Goal: Task Accomplishment & Management: Contribute content

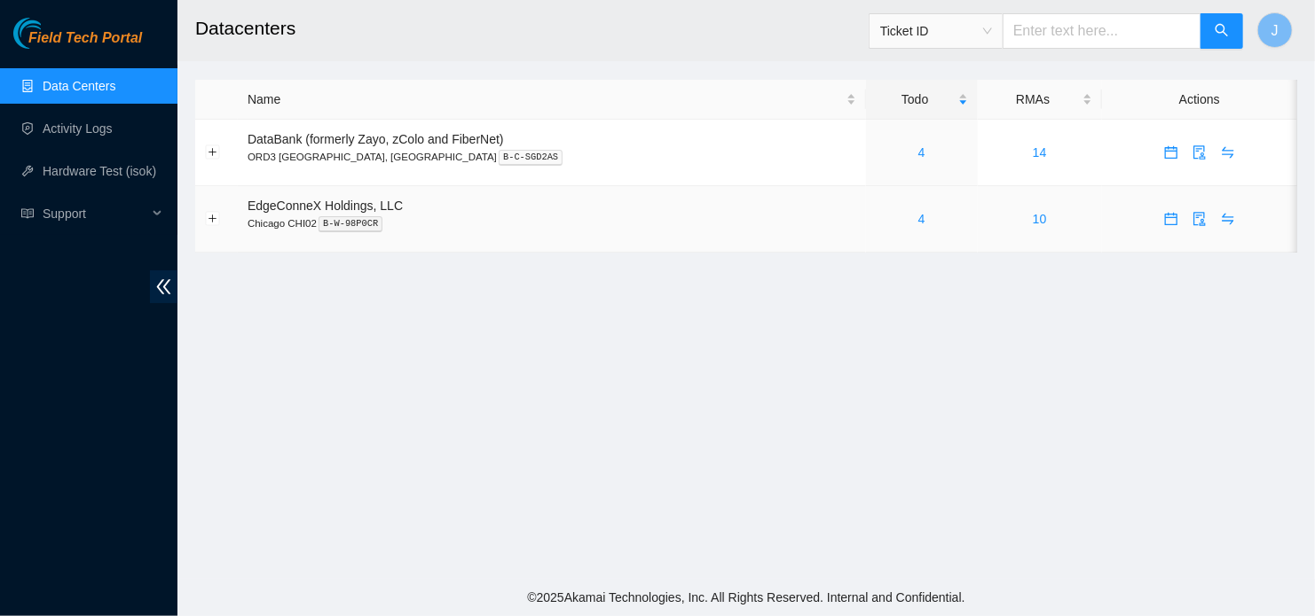
click at [918, 214] on link "4" at bounding box center [921, 219] width 7 height 14
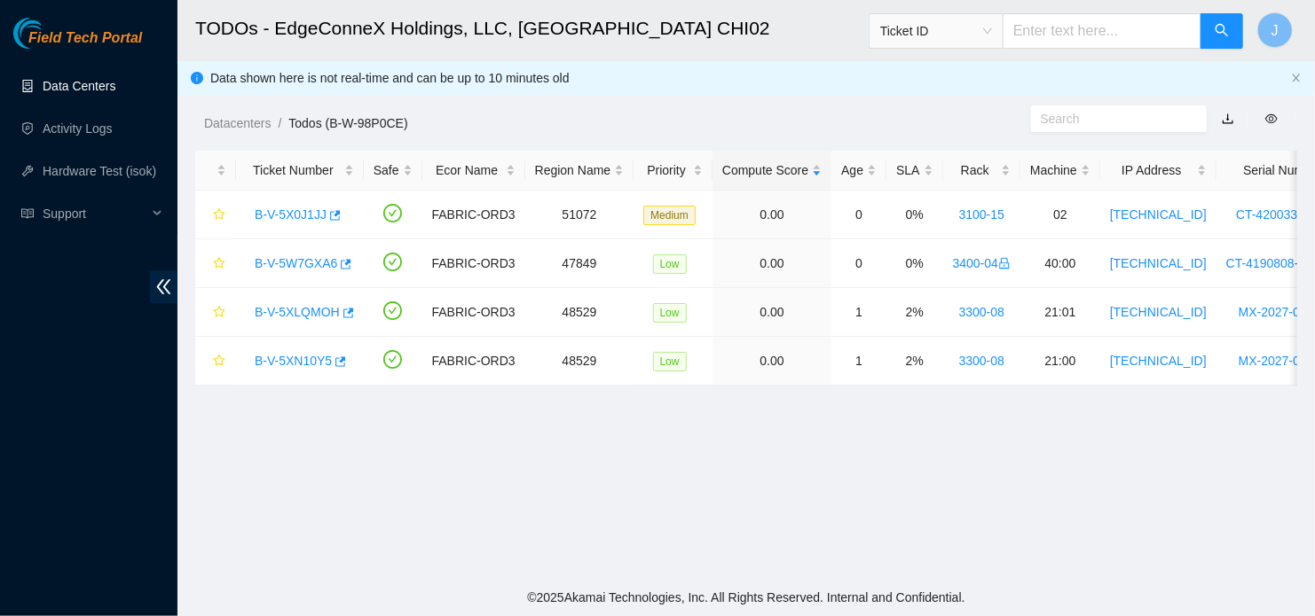
click at [89, 79] on link "Data Centers" at bounding box center [79, 86] width 73 height 14
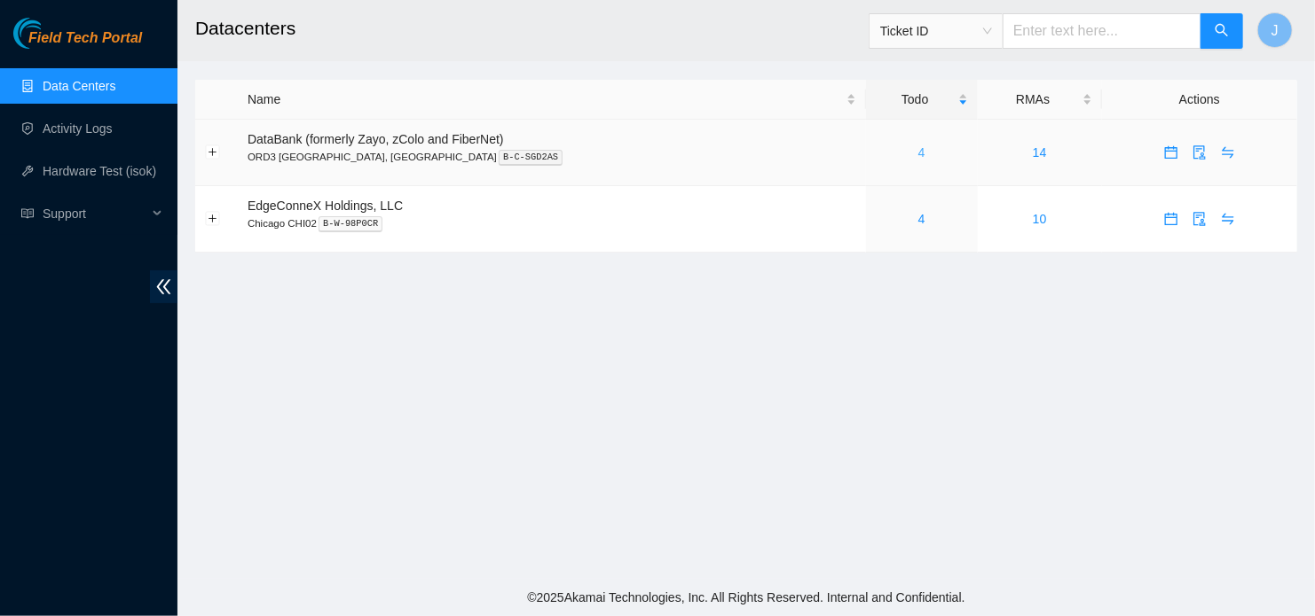
click at [918, 153] on link "4" at bounding box center [921, 152] width 7 height 14
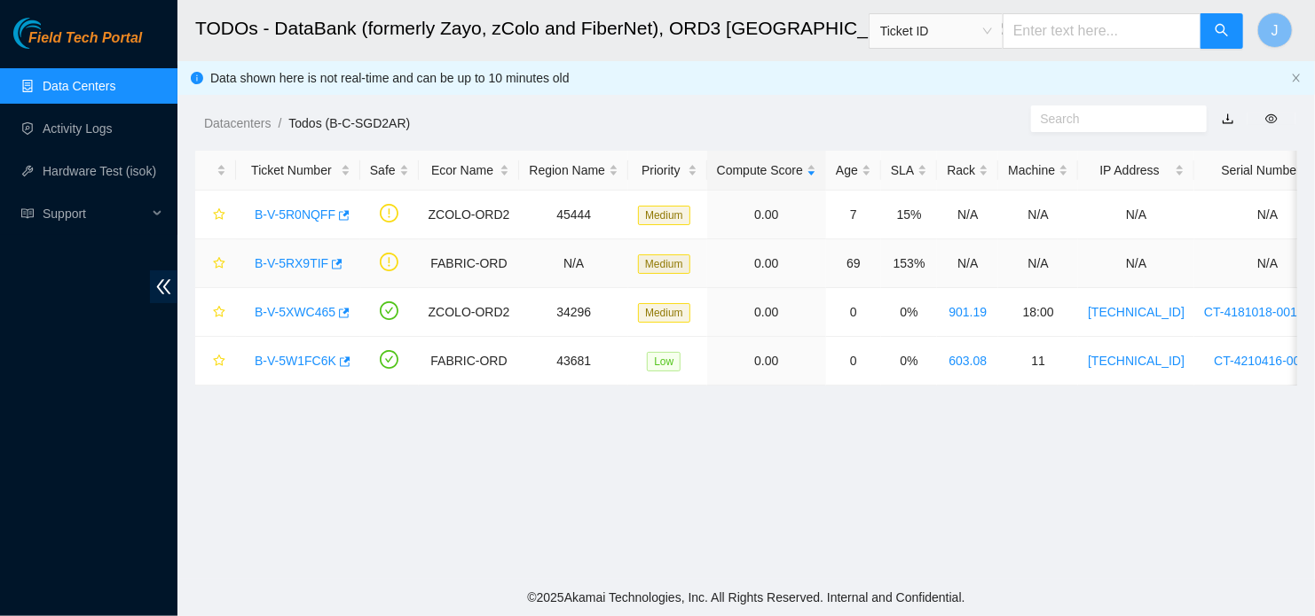
click at [285, 263] on link "B-V-5RX9TIF" at bounding box center [292, 263] width 74 height 14
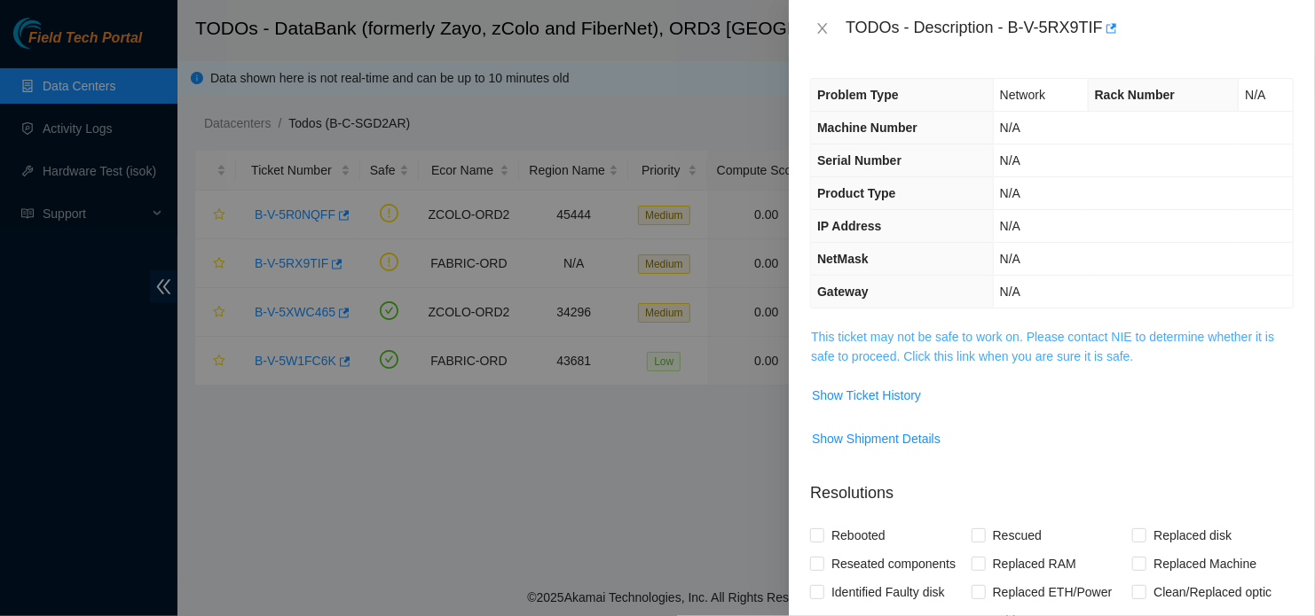
click at [978, 359] on link "This ticket may not be safe to work on. Please contact NIE to determine whether…" at bounding box center [1042, 347] width 463 height 34
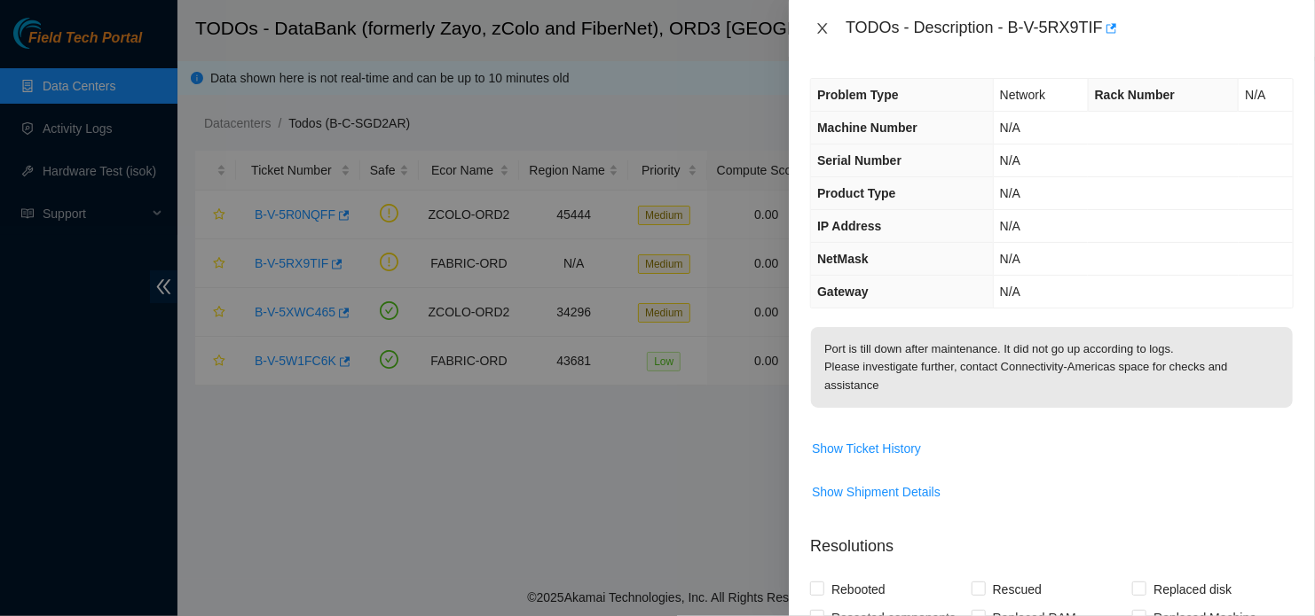
click at [819, 34] on icon "close" at bounding box center [822, 28] width 14 height 14
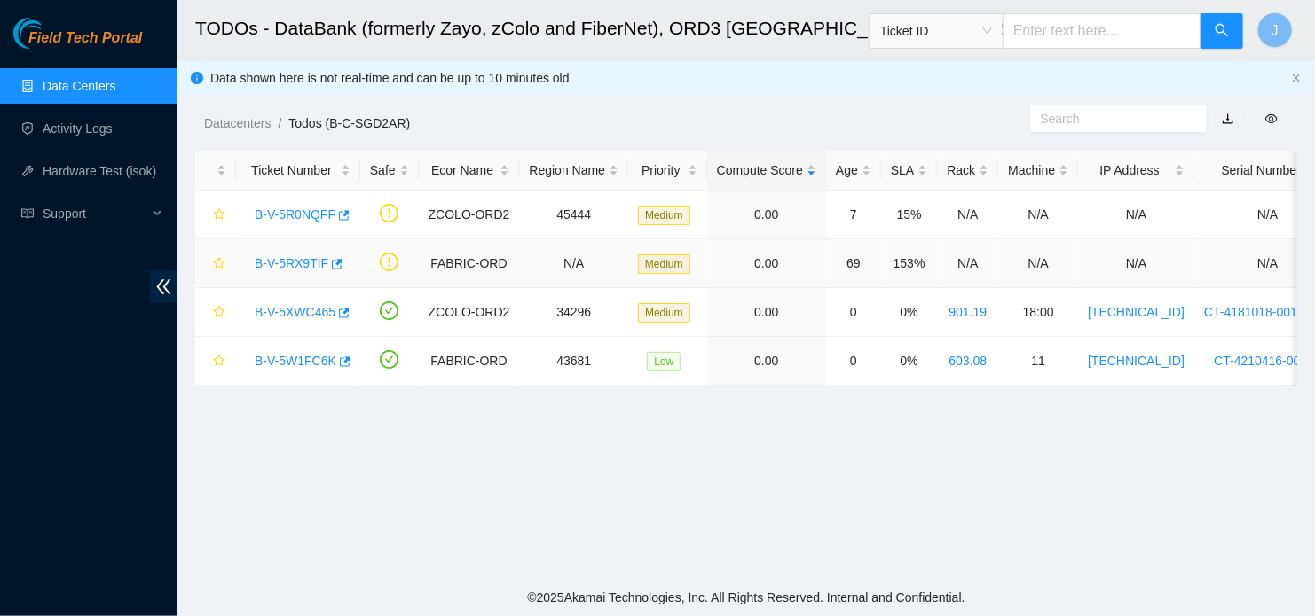
click at [283, 264] on link "B-V-5RX9TIF" at bounding box center [292, 263] width 74 height 14
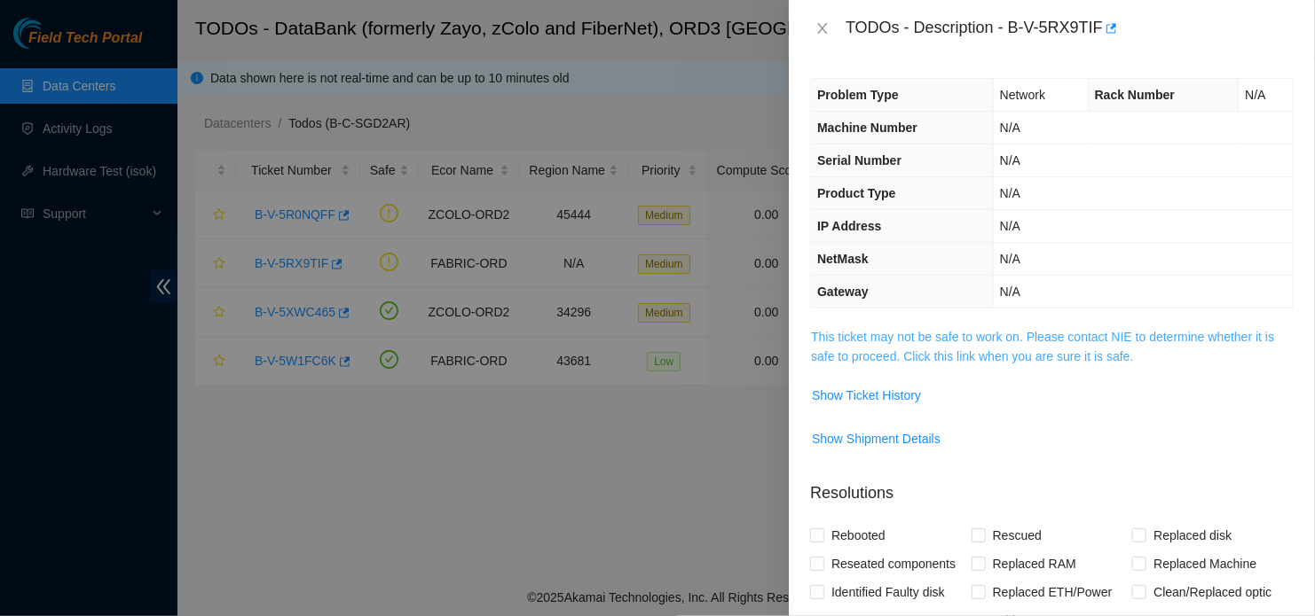
click at [958, 355] on link "This ticket may not be safe to work on. Please contact NIE to determine whether…" at bounding box center [1042, 347] width 463 height 34
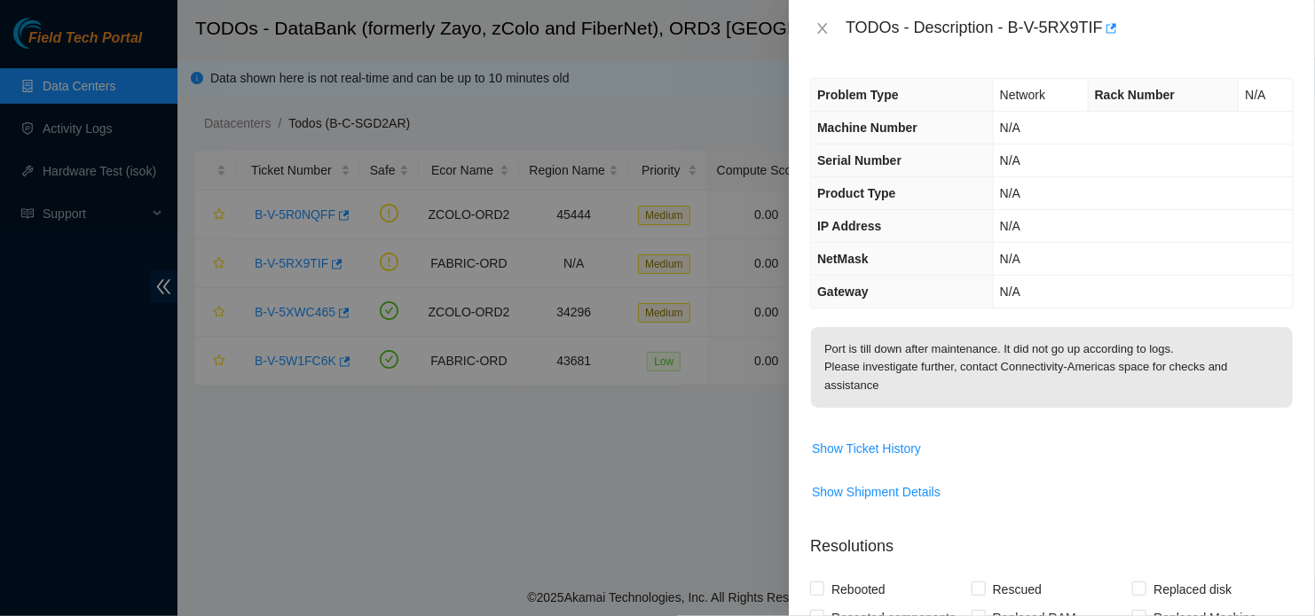
click at [730, 487] on div at bounding box center [657, 308] width 1315 height 616
click at [751, 442] on div at bounding box center [657, 308] width 1315 height 616
click at [978, 440] on span "Show Ticket History" at bounding box center [1052, 449] width 482 height 28
click at [819, 35] on icon "close" at bounding box center [822, 28] width 14 height 14
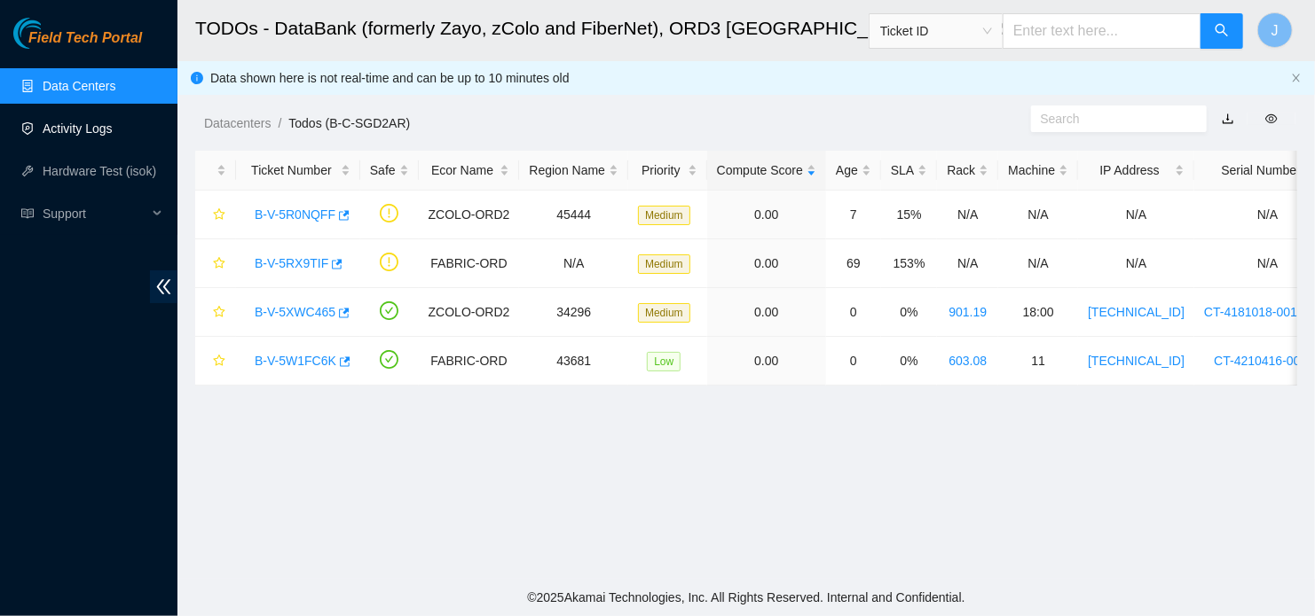
click at [77, 136] on link "Activity Logs" at bounding box center [78, 129] width 70 height 14
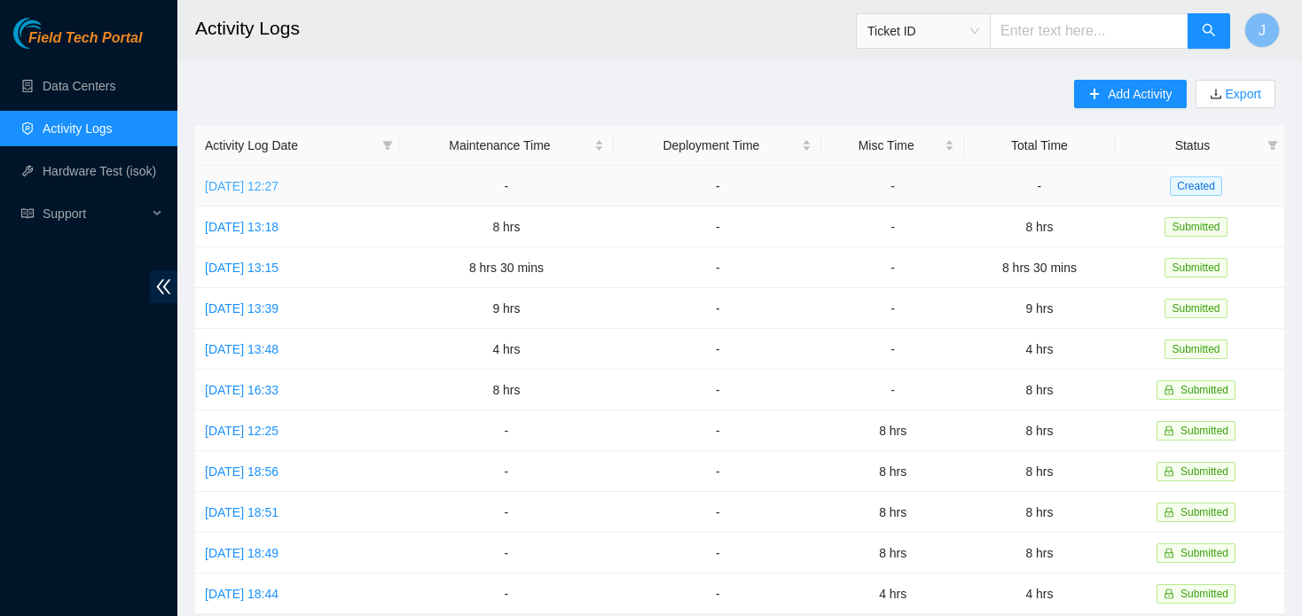
click at [279, 186] on link "Tue, 07 Oct 2025 12:27" at bounding box center [242, 186] width 74 height 14
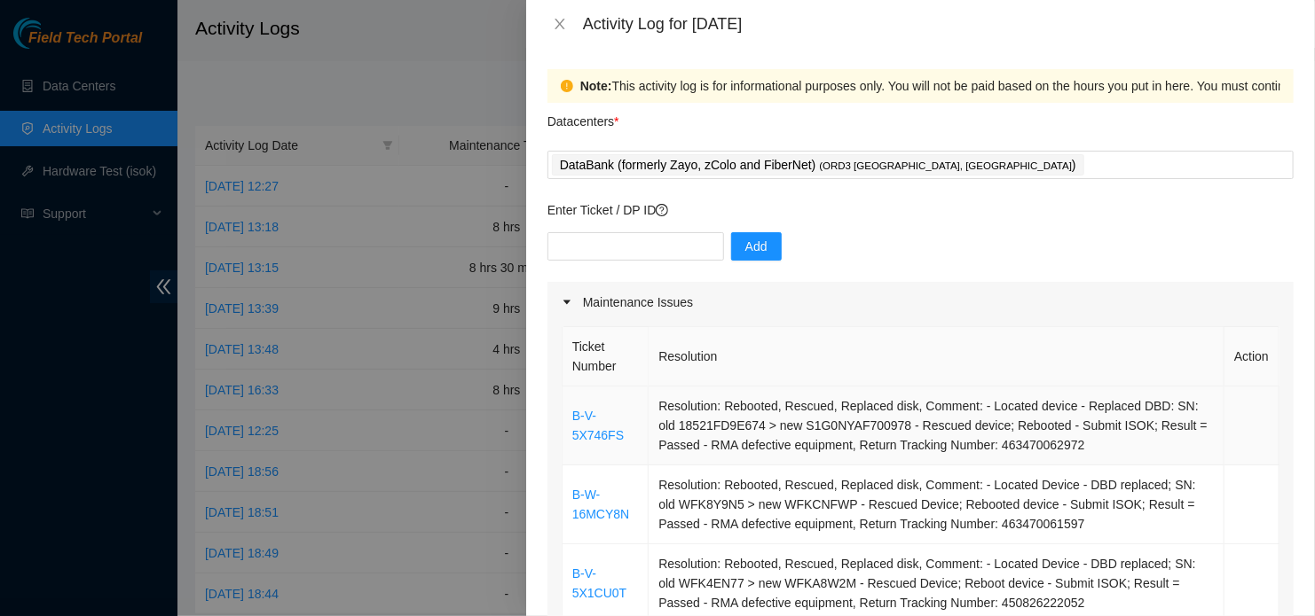
scroll to position [444, 0]
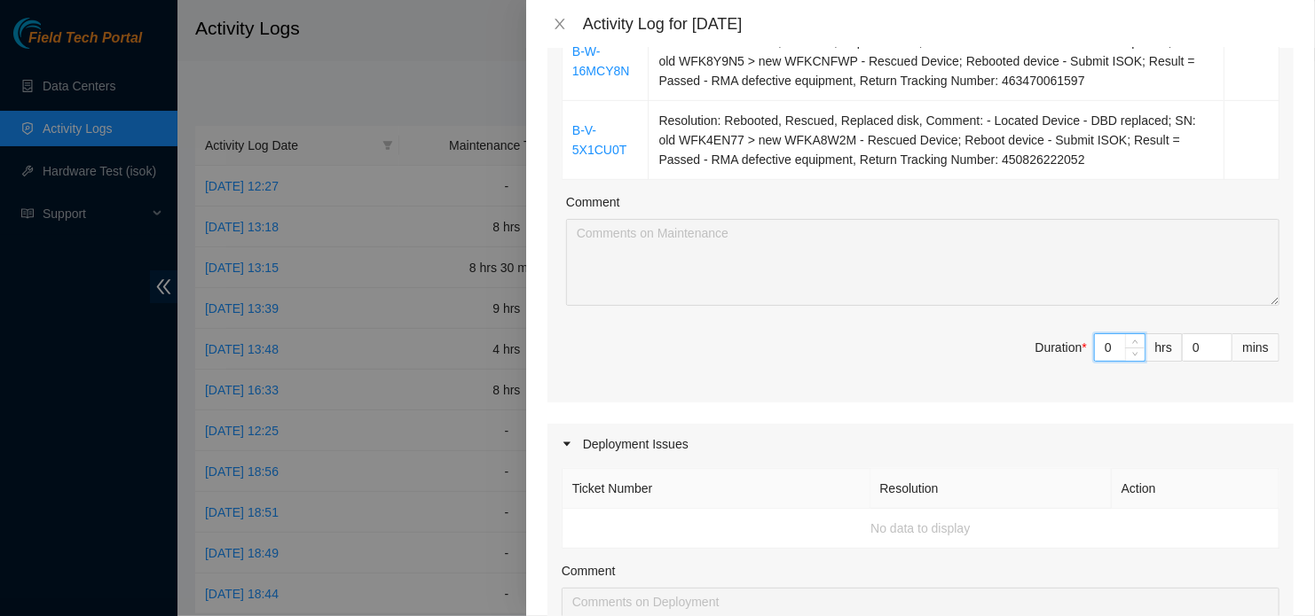
click at [1095, 348] on input "0" at bounding box center [1120, 347] width 50 height 27
type input "8"
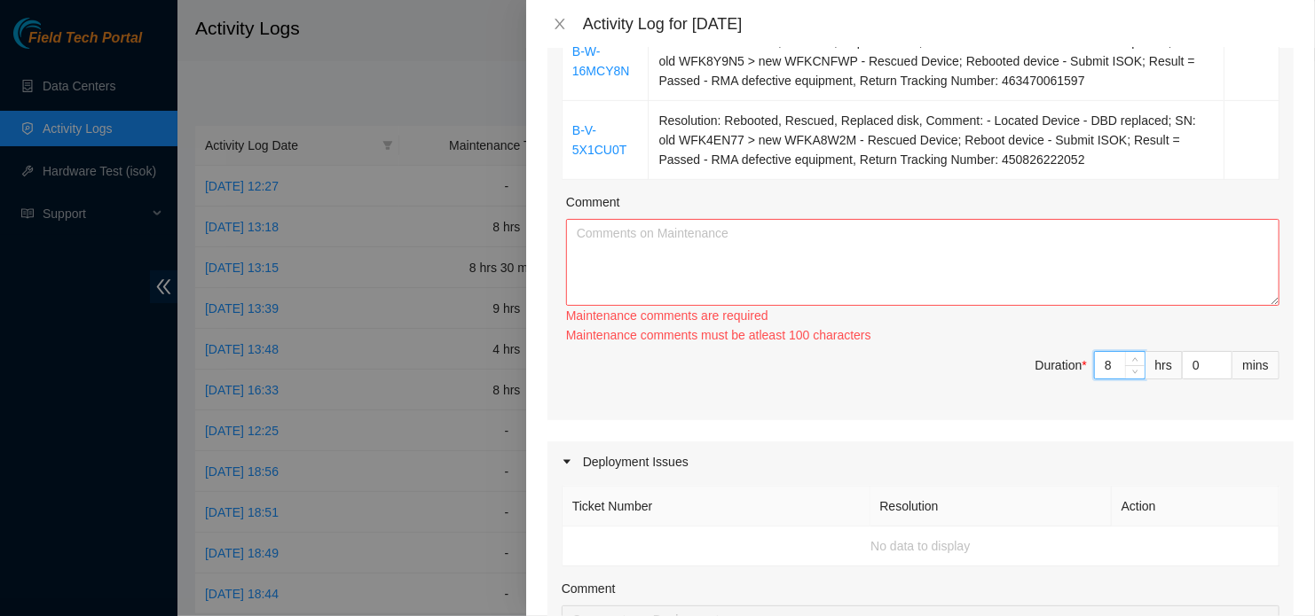
type input "8"
click at [1089, 249] on textarea "Comment" at bounding box center [922, 262] width 713 height 87
paste textarea "Replaced multiple data bearing devices. One DBD per unique server. After the re…"
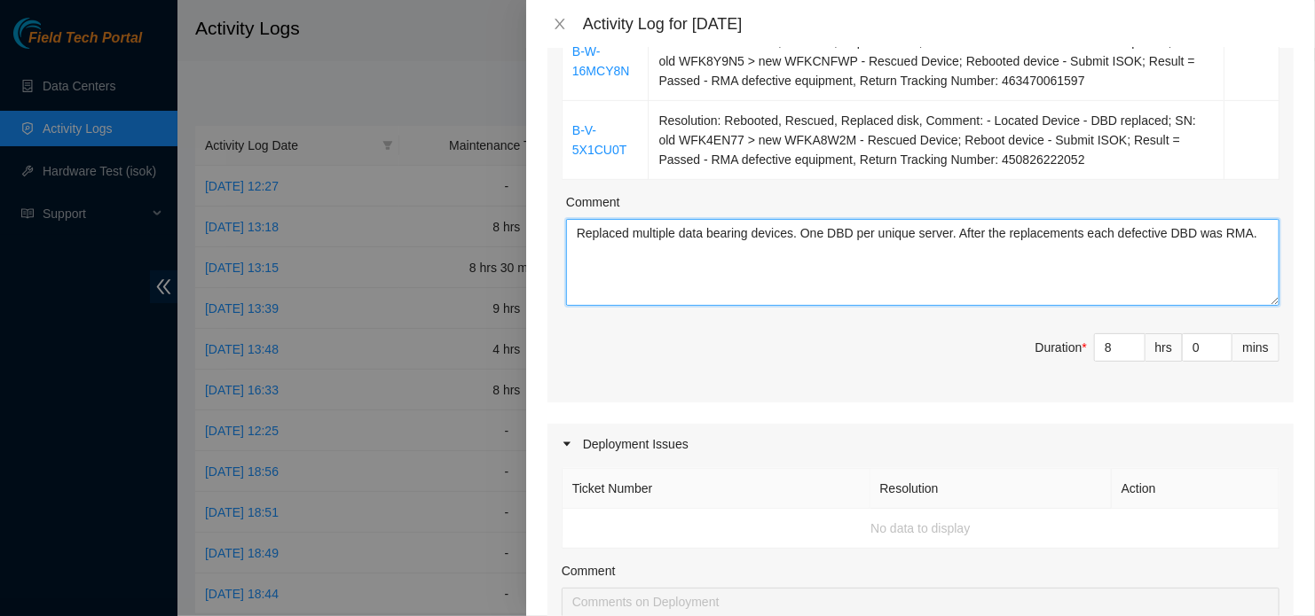
type textarea "Replaced multiple data bearing devices. One DBD per unique server. After the re…"
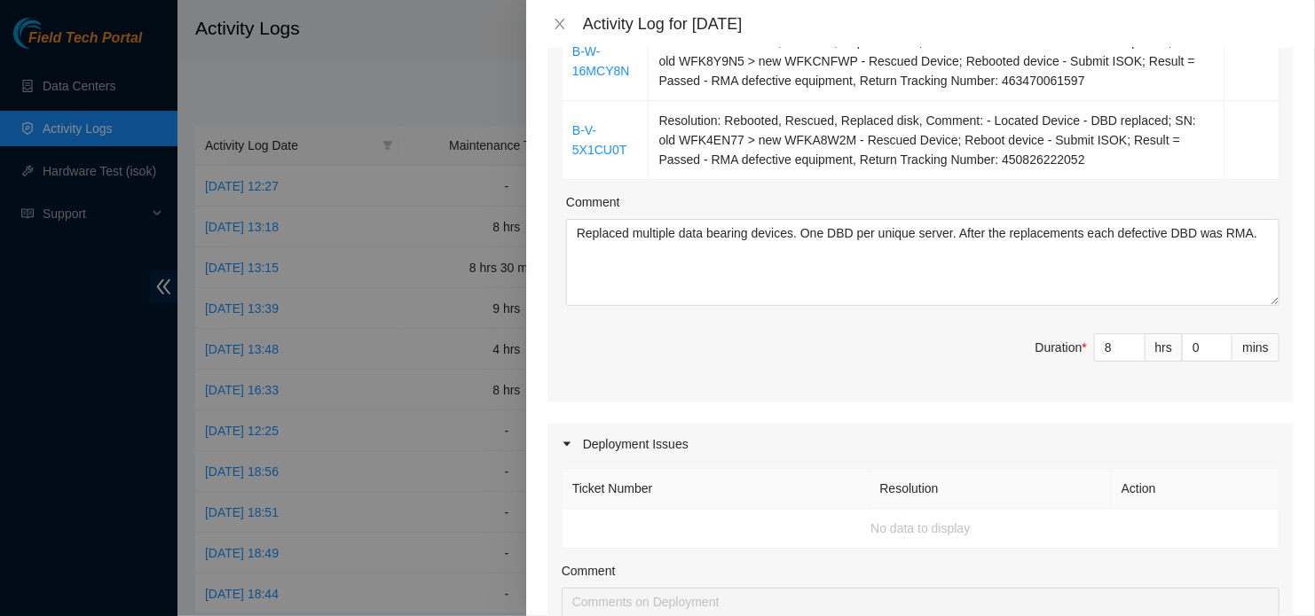
click at [1086, 572] on div "Comment" at bounding box center [920, 574] width 718 height 27
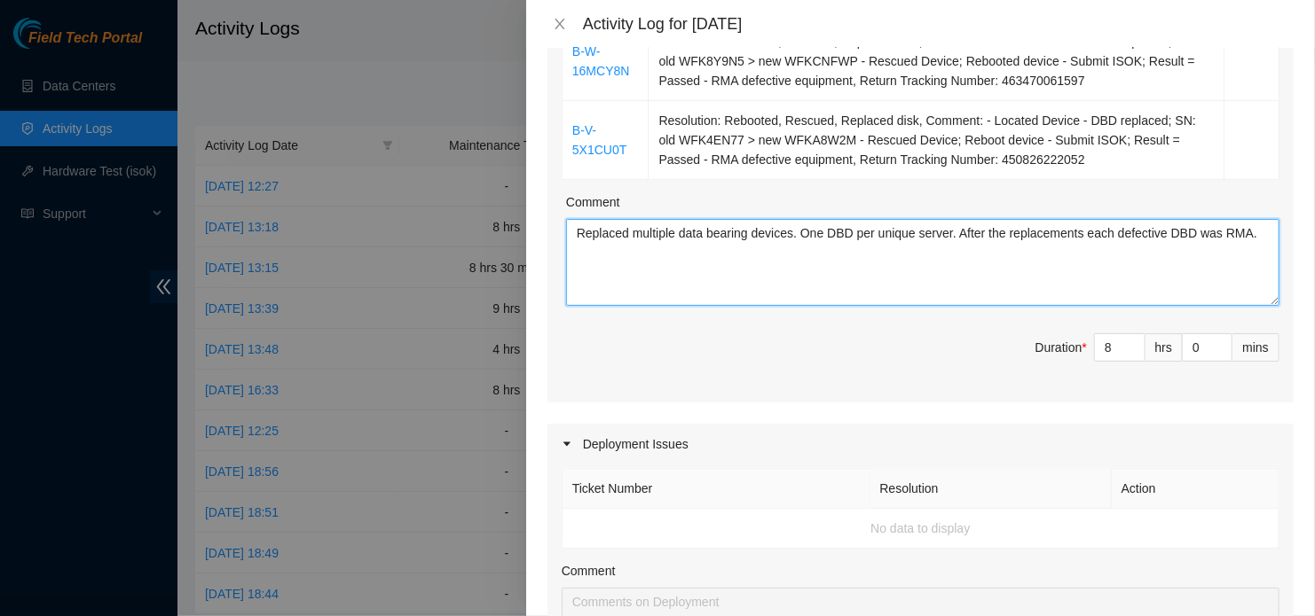
click at [983, 272] on textarea "Replaced multiple data bearing devices. One DBD per unique server. After the re…" at bounding box center [922, 262] width 713 height 87
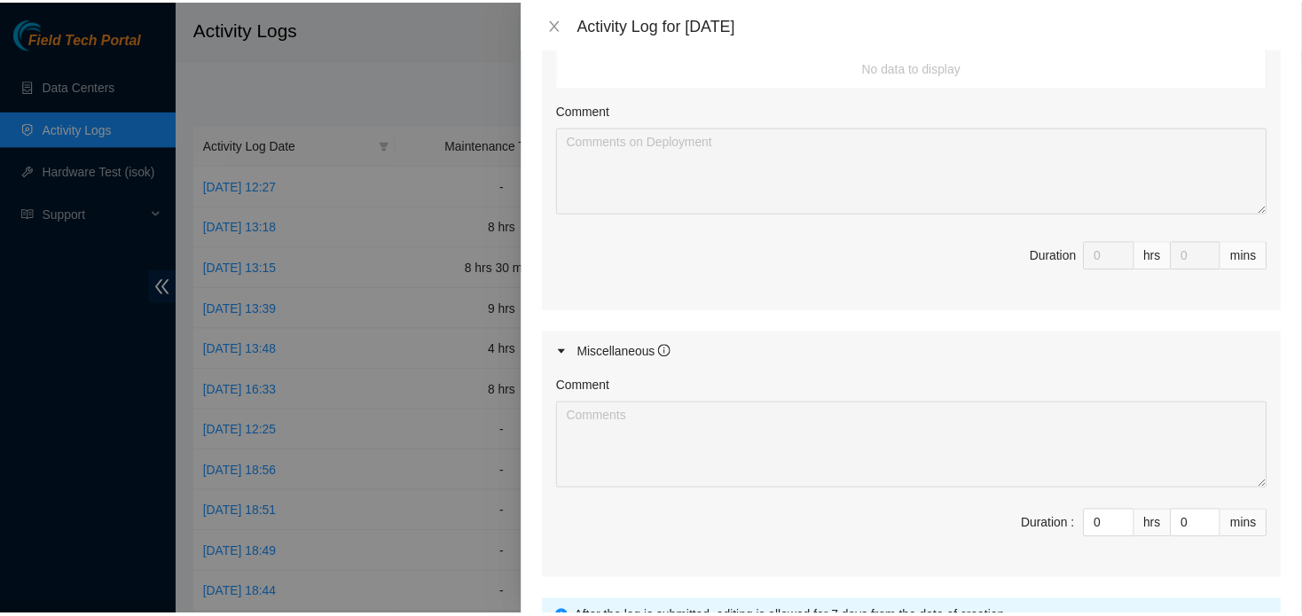
scroll to position [1056, 0]
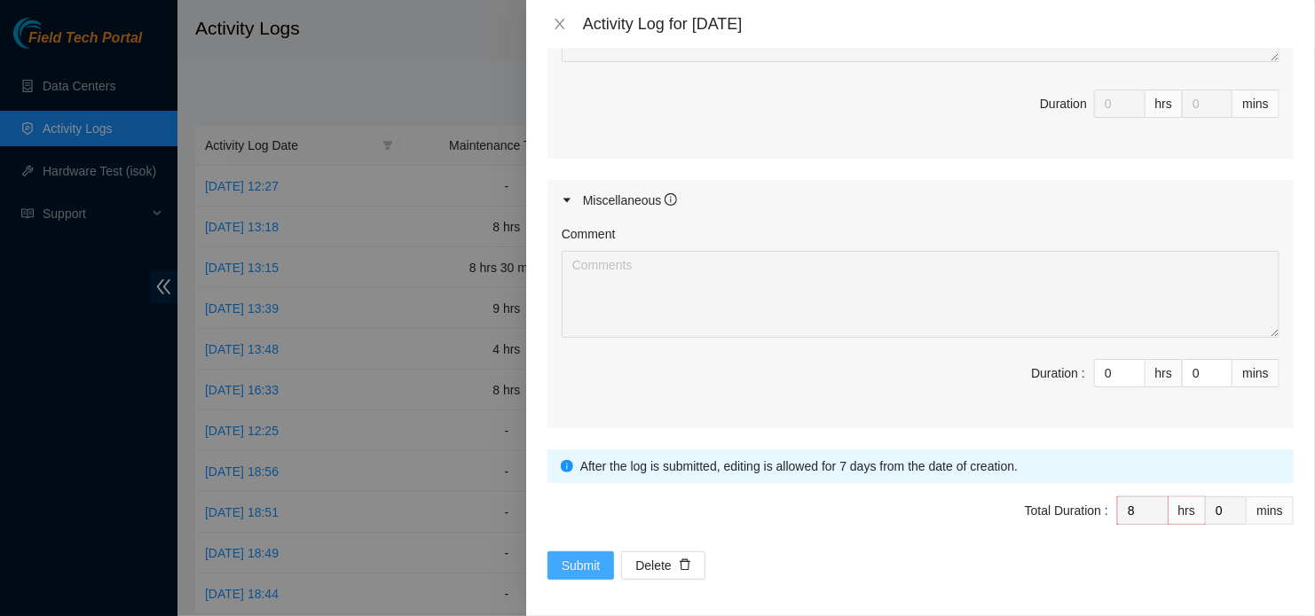
click at [566, 552] on button "Submit" at bounding box center [580, 566] width 67 height 28
